Goal: Find specific page/section: Find specific page/section

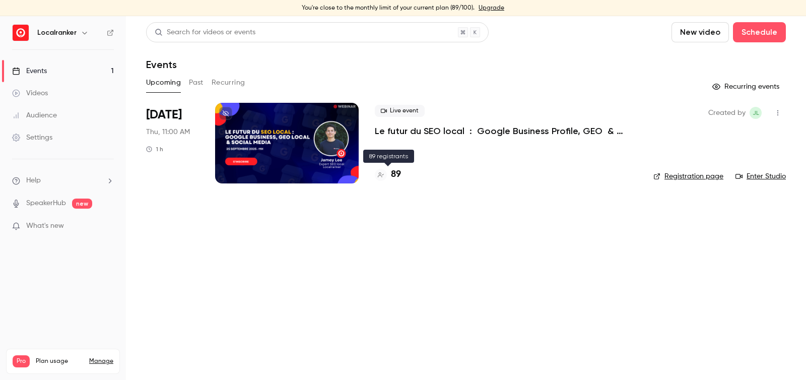
click at [395, 173] on h4 "89" at bounding box center [396, 175] width 10 height 14
